Goal: Task Accomplishment & Management: Complete application form

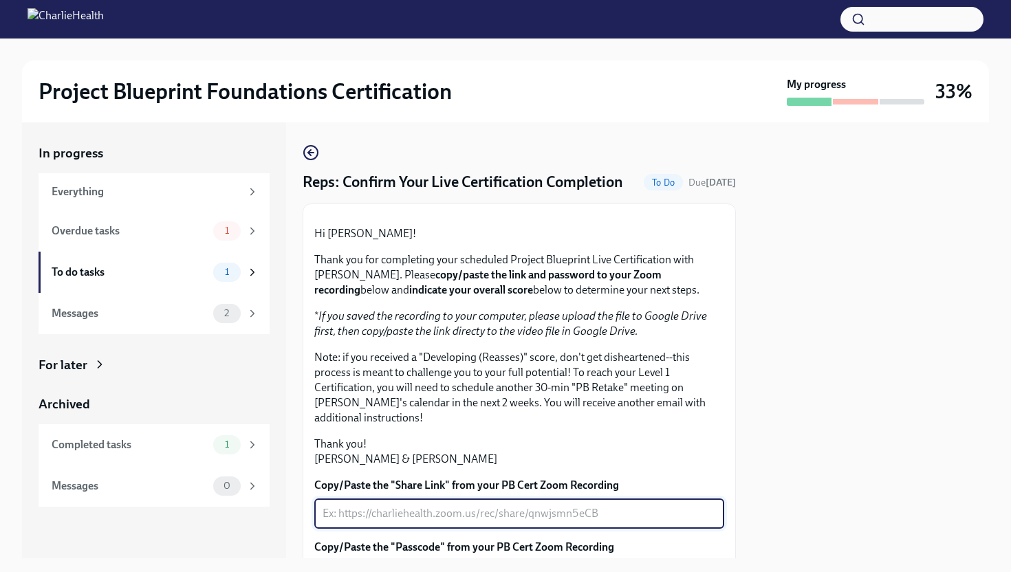
scroll to position [223, 0]
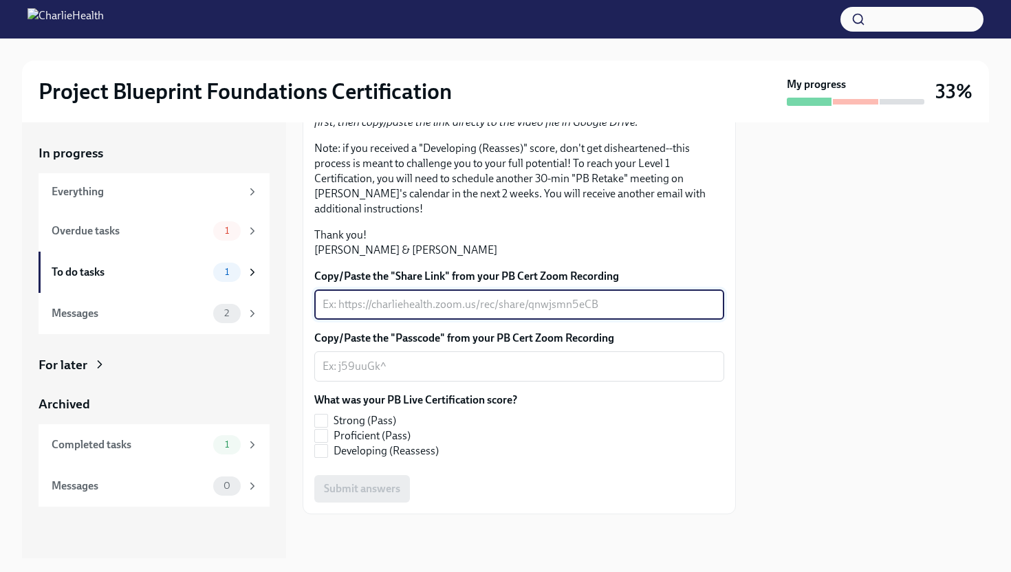
click at [395, 313] on textarea "Copy/Paste the "Share Link" from your PB Cert Zoom Recording" at bounding box center [518, 304] width 393 height 16
click at [459, 375] on textarea "Copy/Paste the "Passcode" from your PB Cert Zoom Recording" at bounding box center [518, 366] width 393 height 16
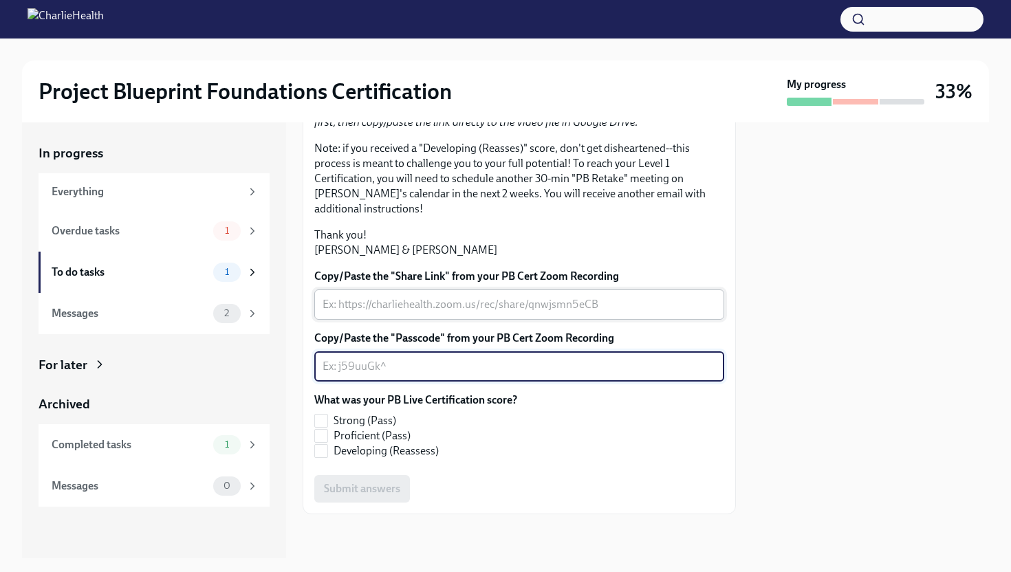
click at [465, 300] on div "x ​" at bounding box center [519, 304] width 410 height 30
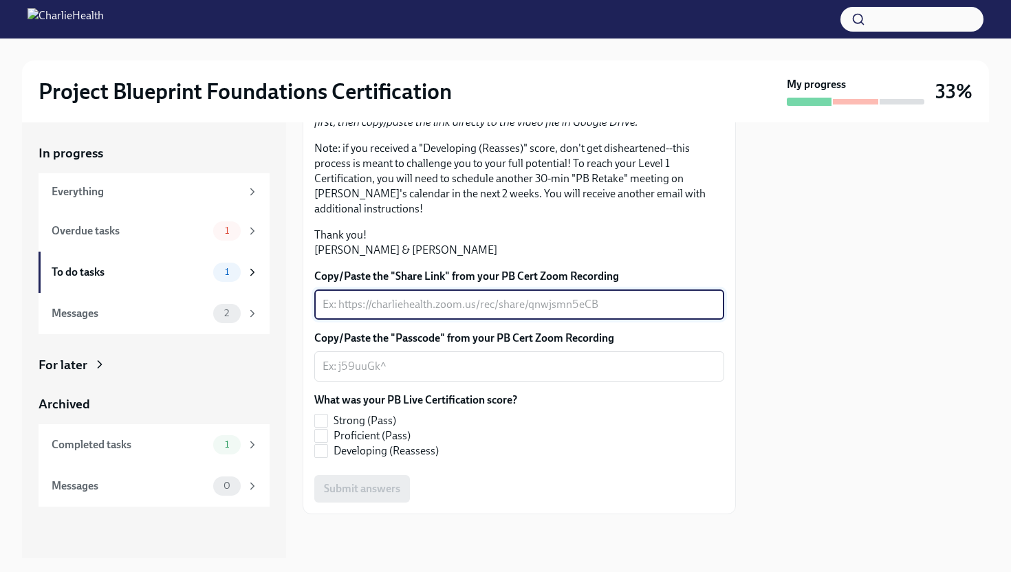
click at [422, 310] on textarea "Copy/Paste the "Share Link" from your PB Cert Zoom Recording" at bounding box center [518, 304] width 393 height 16
click at [502, 306] on textarea "Copy/Paste the "Share Link" from your PB Cert Zoom Recording" at bounding box center [518, 304] width 393 height 16
click at [390, 372] on textarea "Copy/Paste the "Passcode" from your PB Cert Zoom Recording" at bounding box center [518, 366] width 393 height 16
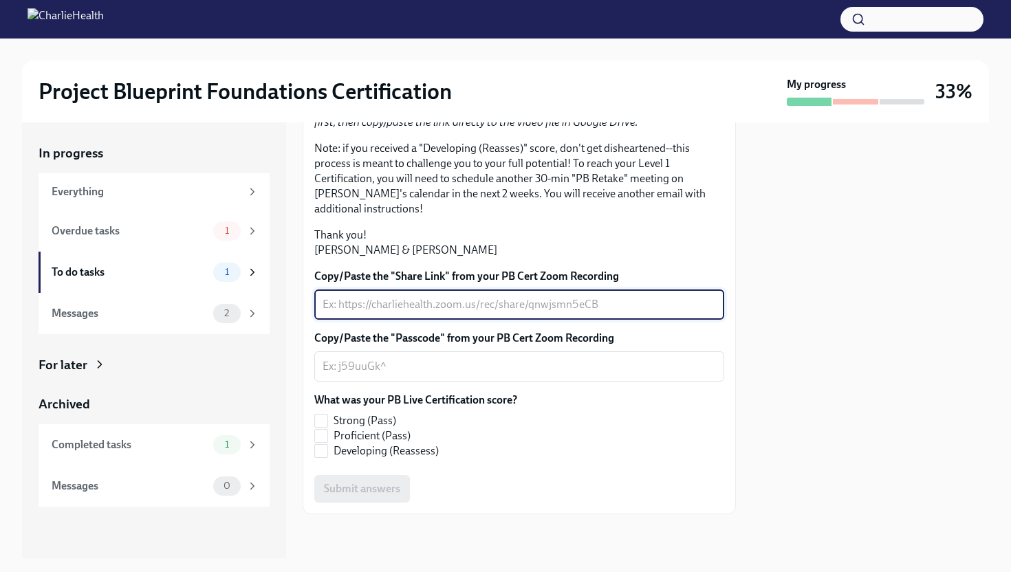
click at [410, 304] on textarea "Copy/Paste the "Share Link" from your PB Cert Zoom Recording" at bounding box center [518, 304] width 393 height 16
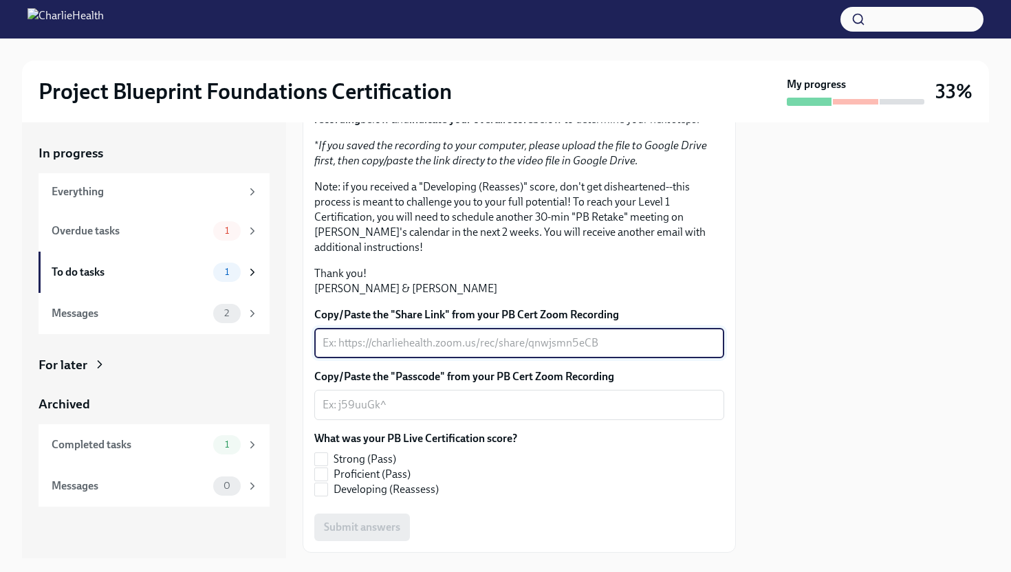
scroll to position [175, 0]
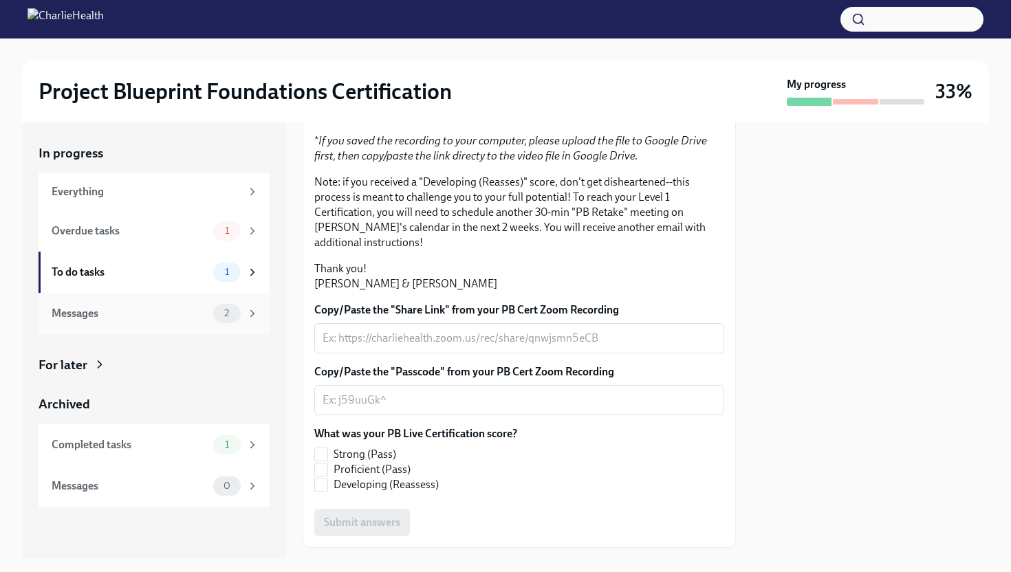
click at [236, 316] on span "2" at bounding box center [226, 313] width 21 height 10
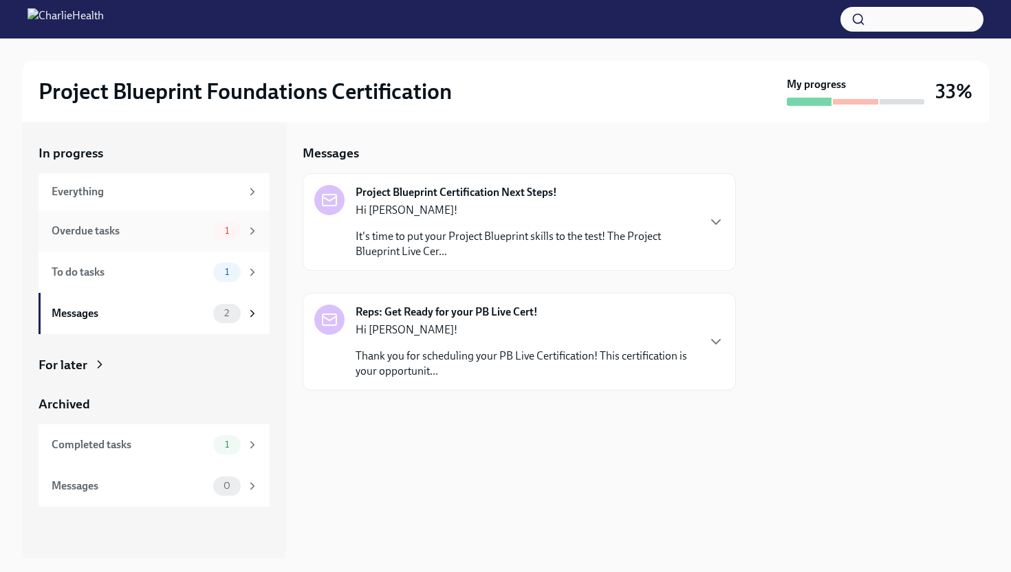
click at [173, 222] on div "Overdue tasks 1" at bounding box center [155, 230] width 207 height 19
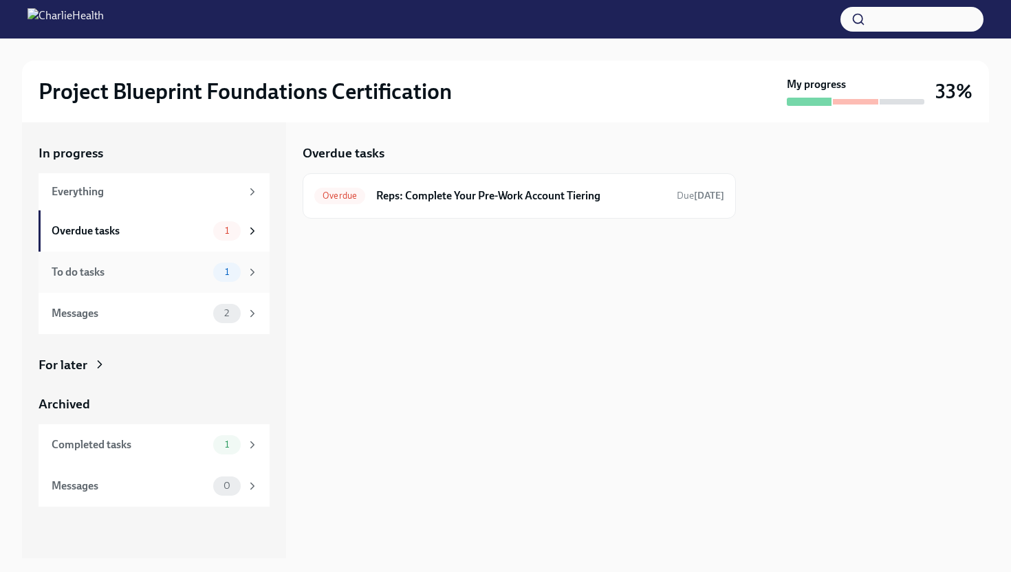
click at [145, 276] on div "To do tasks" at bounding box center [130, 272] width 156 height 15
click at [401, 186] on div "To Do Reps: Confirm Your Live Certification Completion Due [DATE]" at bounding box center [519, 196] width 410 height 22
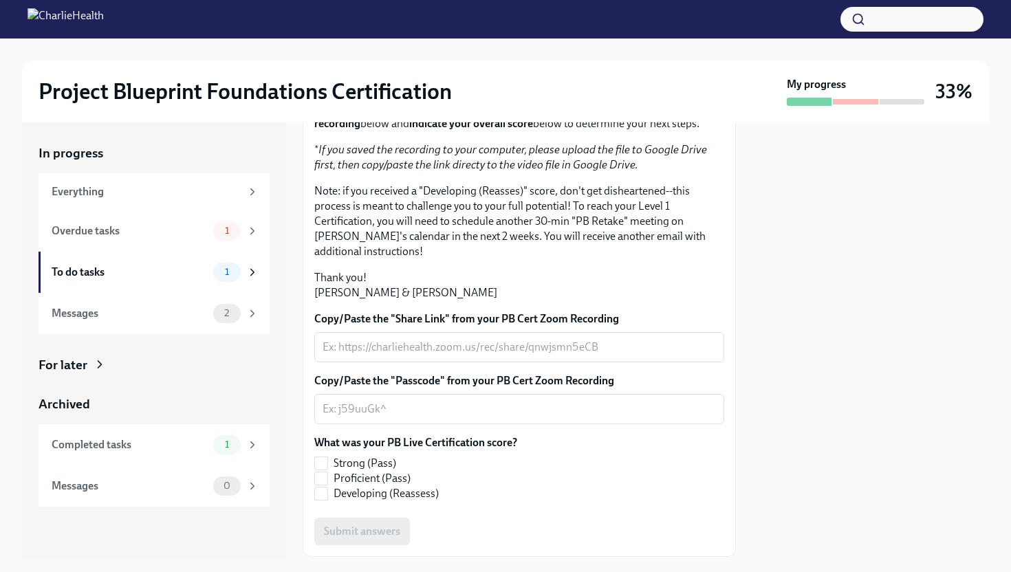
scroll to position [294, 0]
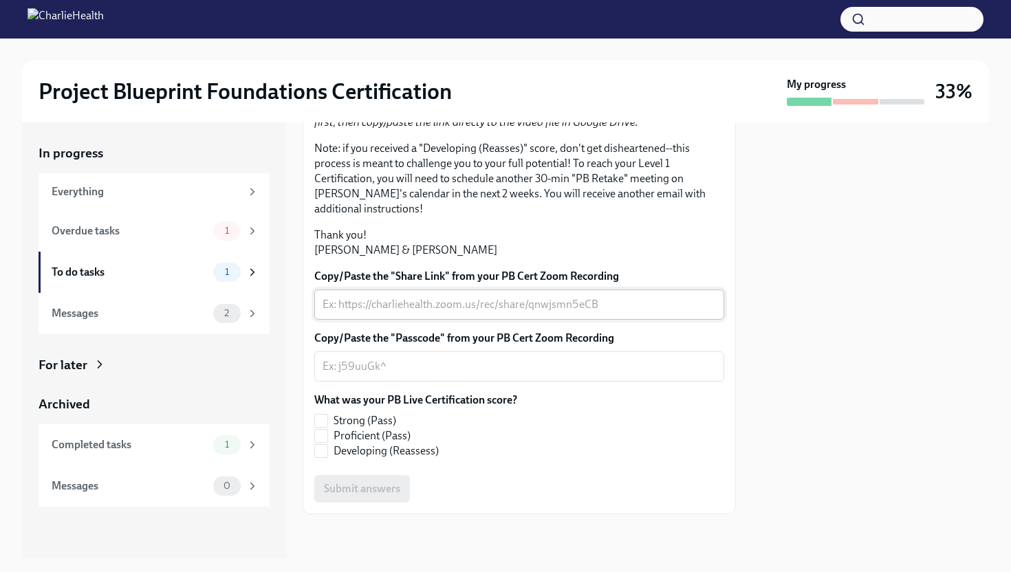
click at [506, 309] on textarea "Copy/Paste the "Share Link" from your PB Cert Zoom Recording" at bounding box center [518, 304] width 393 height 16
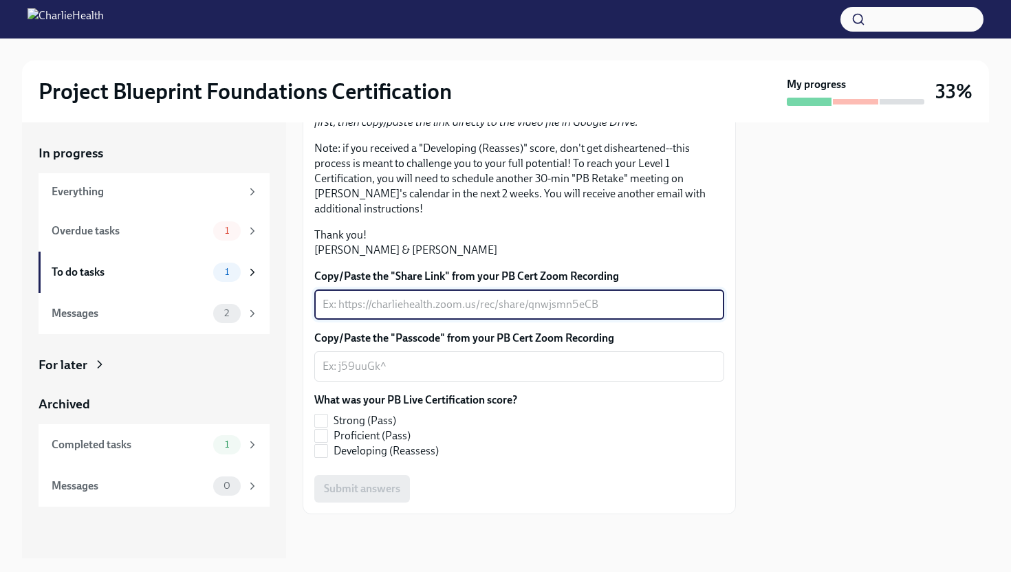
paste textarea "[URL][DOMAIN_NAME]"
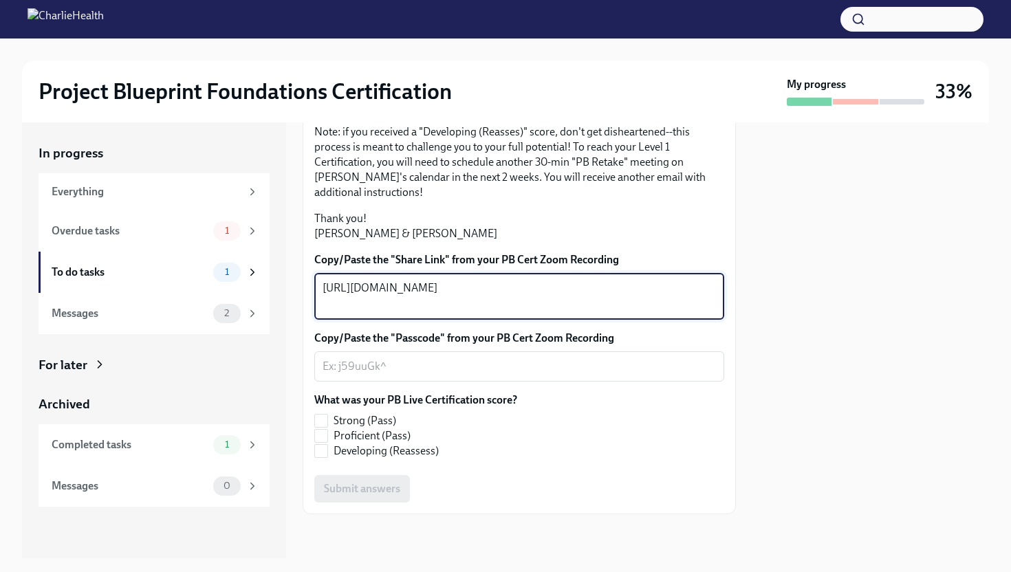
type textarea "[URL][DOMAIN_NAME]"
